Goal: Task Accomplishment & Management: Manage account settings

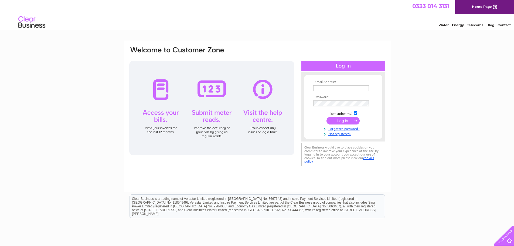
type input "[EMAIL_ADDRESS][DOMAIN_NAME]"
click at [340, 120] on input "submit" at bounding box center [342, 121] width 33 height 8
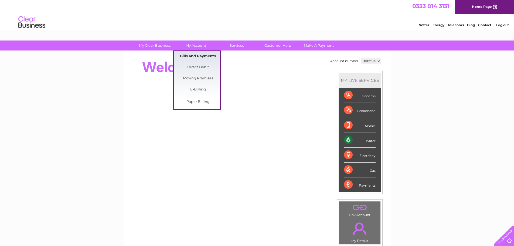
click at [198, 56] on link "Bills and Payments" at bounding box center [197, 56] width 44 height 11
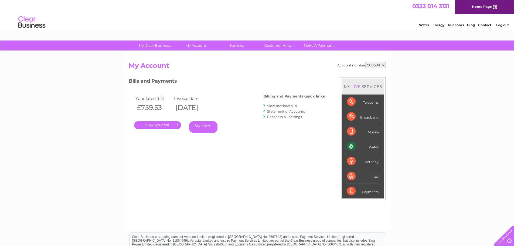
click at [155, 123] on link "." at bounding box center [157, 125] width 47 height 8
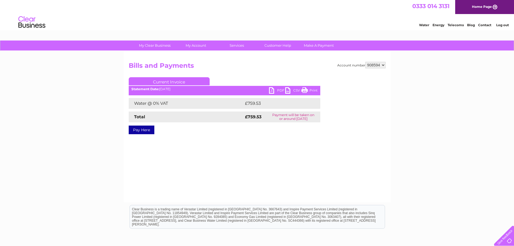
click at [280, 88] on link "PDF" at bounding box center [277, 91] width 16 height 8
